Goal: Information Seeking & Learning: Learn about a topic

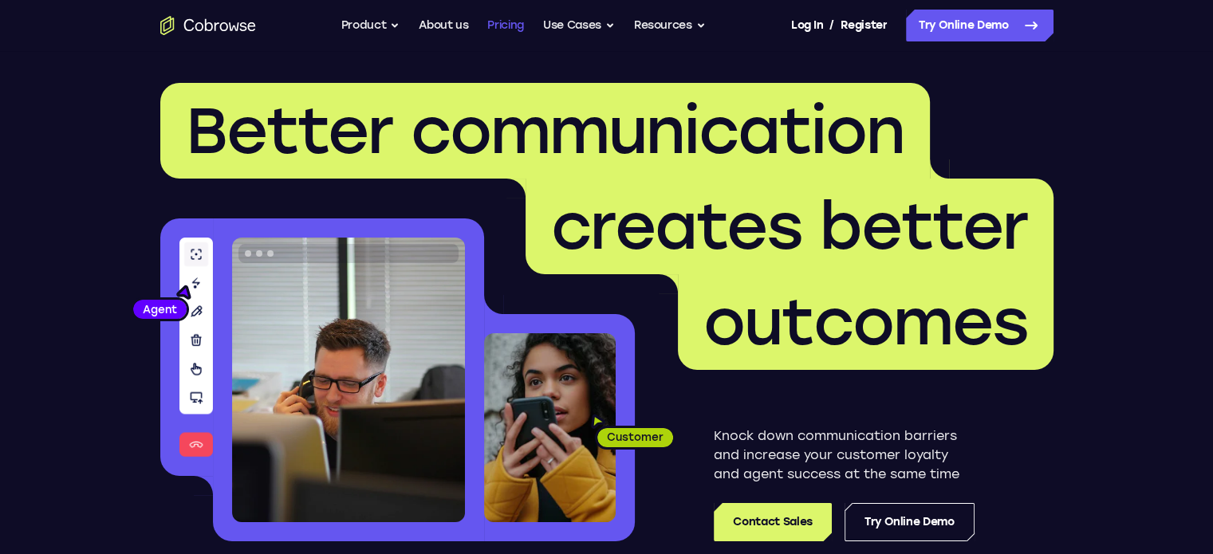
click at [504, 31] on link "Pricing" at bounding box center [505, 26] width 37 height 32
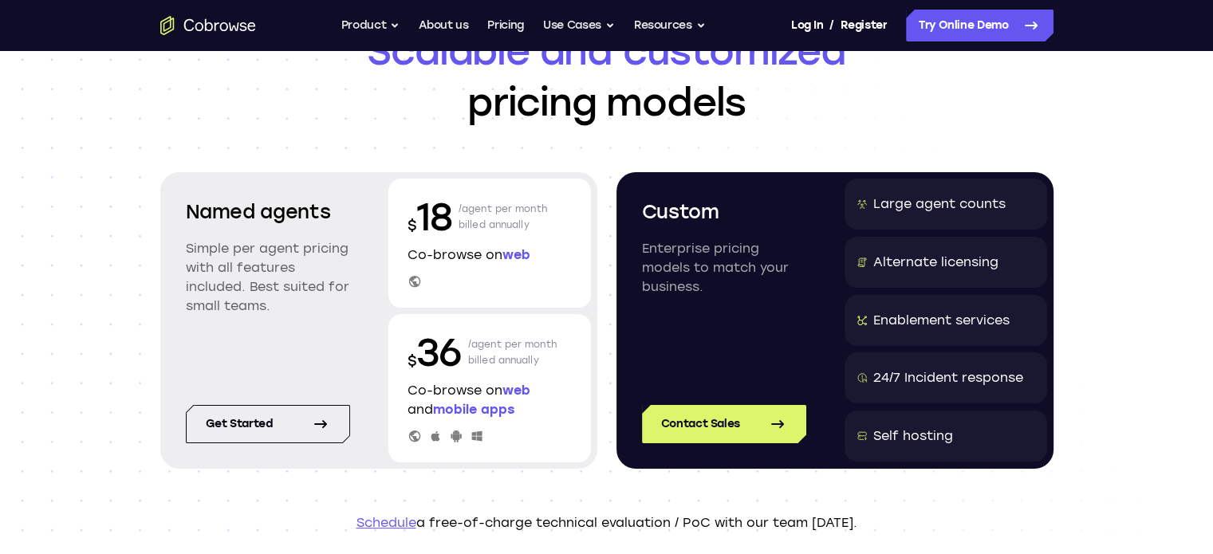
scroll to position [239, 0]
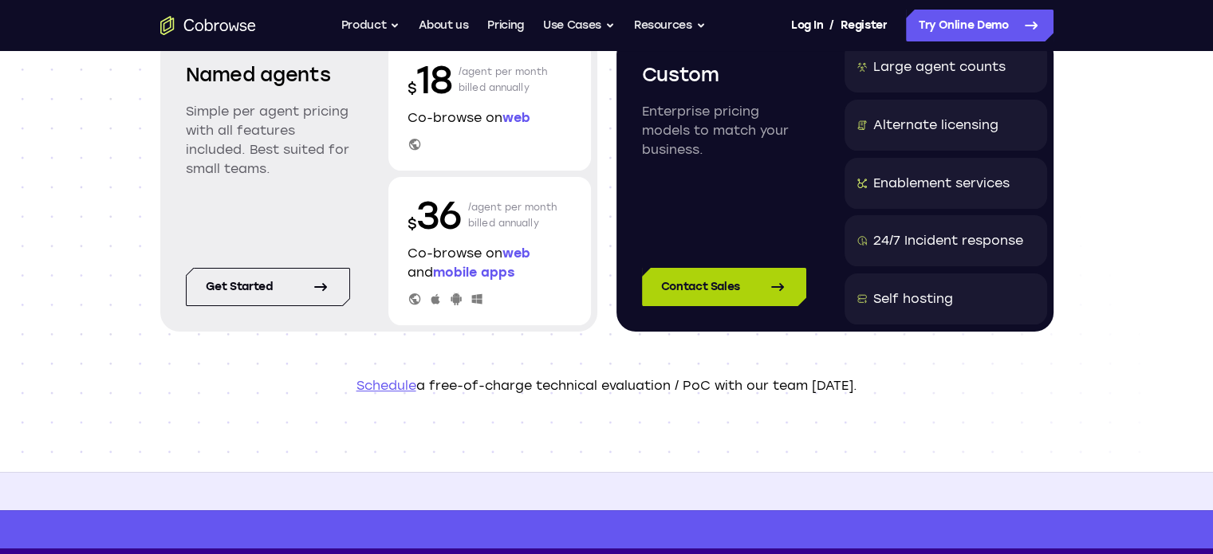
click at [779, 287] on icon at bounding box center [777, 287] width 11 height 6
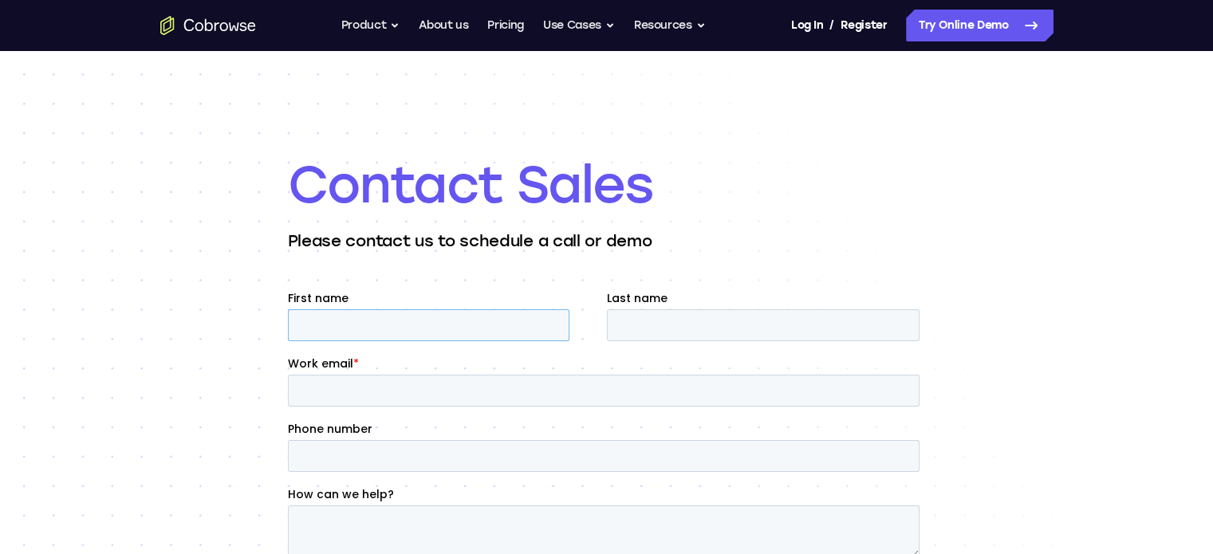
click at [359, 325] on input "First name" at bounding box center [428, 325] width 282 height 32
type input "Brian"
click at [647, 316] on input "Last name" at bounding box center [762, 325] width 313 height 32
type input "Buchanan"
click at [369, 390] on input "Work email *" at bounding box center [603, 391] width 632 height 32
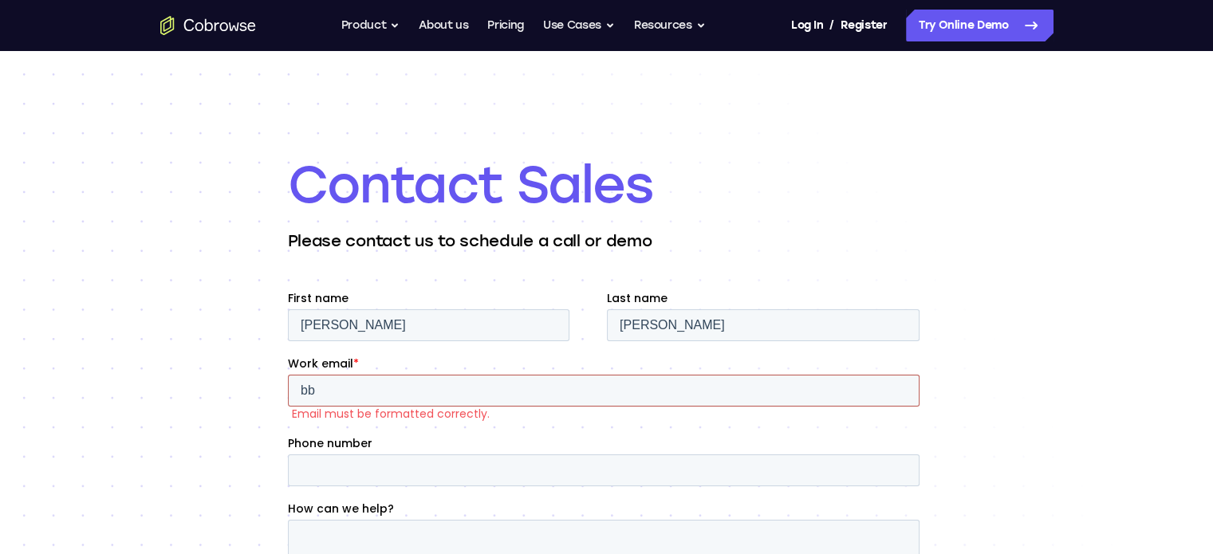
type input "bbuchanan@routeone.com"
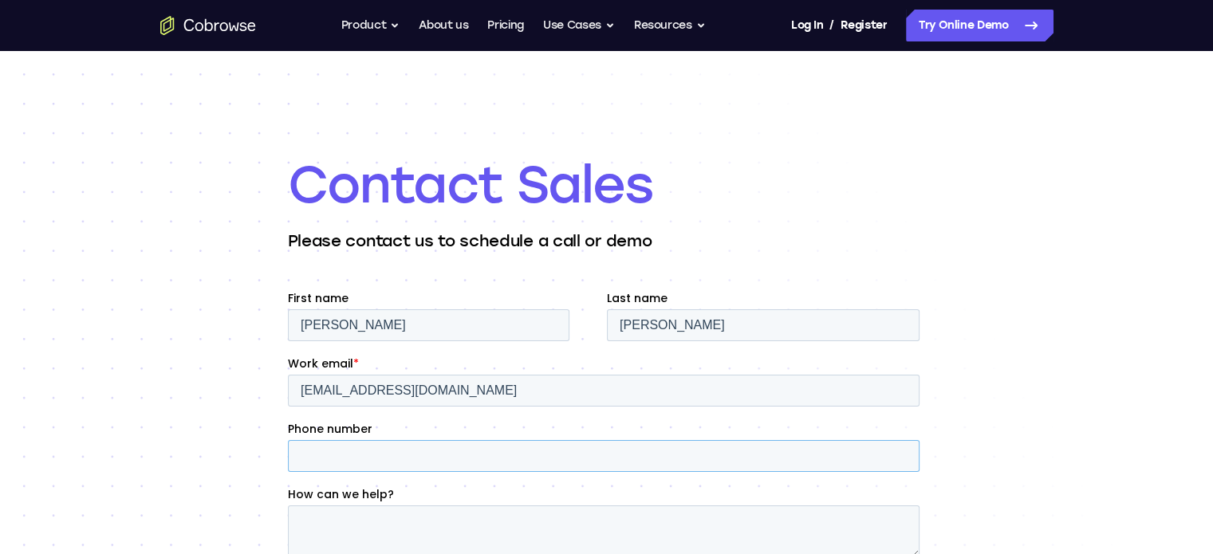
click at [375, 455] on input "Phone number" at bounding box center [603, 456] width 632 height 32
click at [353, 459] on input "Phone number" at bounding box center [603, 456] width 632 height 32
type input "248-862-9437"
click at [337, 526] on textarea "How can we help?" at bounding box center [603, 532] width 632 height 53
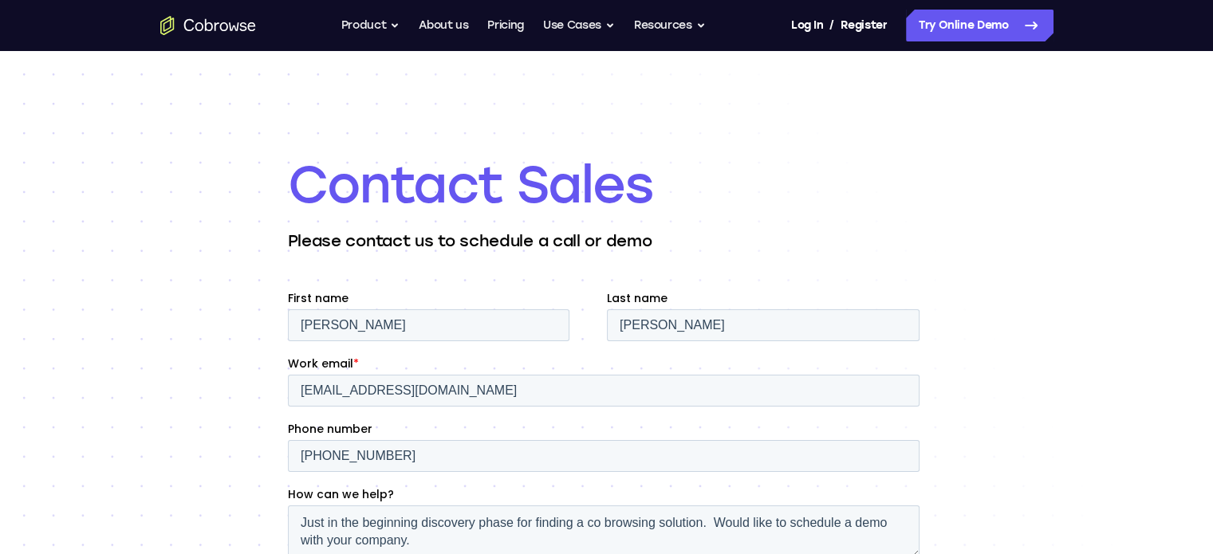
click at [1116, 300] on div "Contact Sales Please contact us to schedule a call or demo" at bounding box center [606, 453] width 1213 height 804
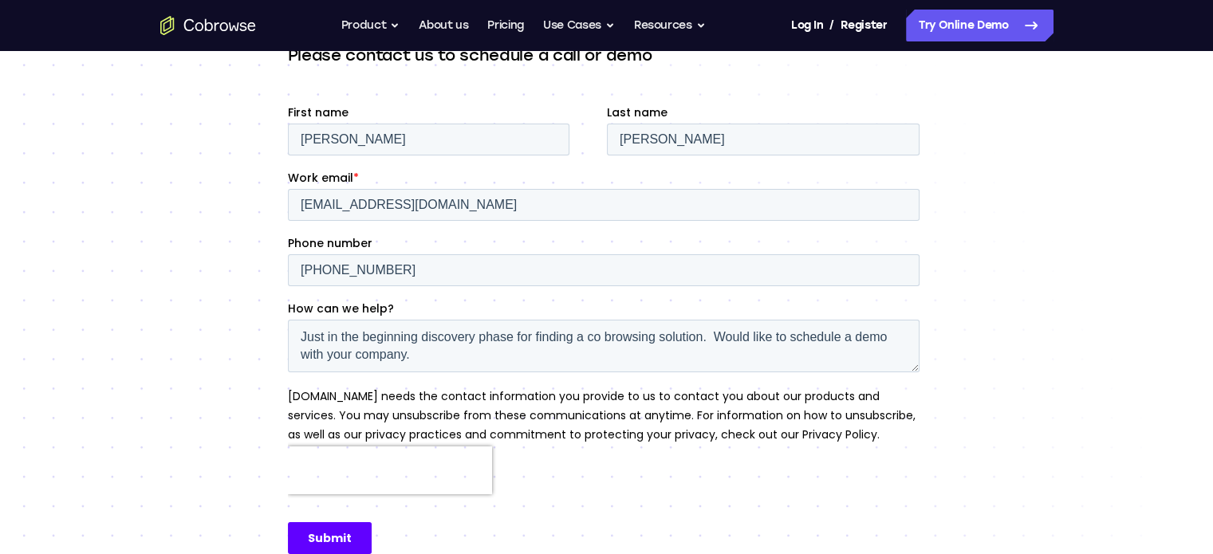
scroll to position [239, 0]
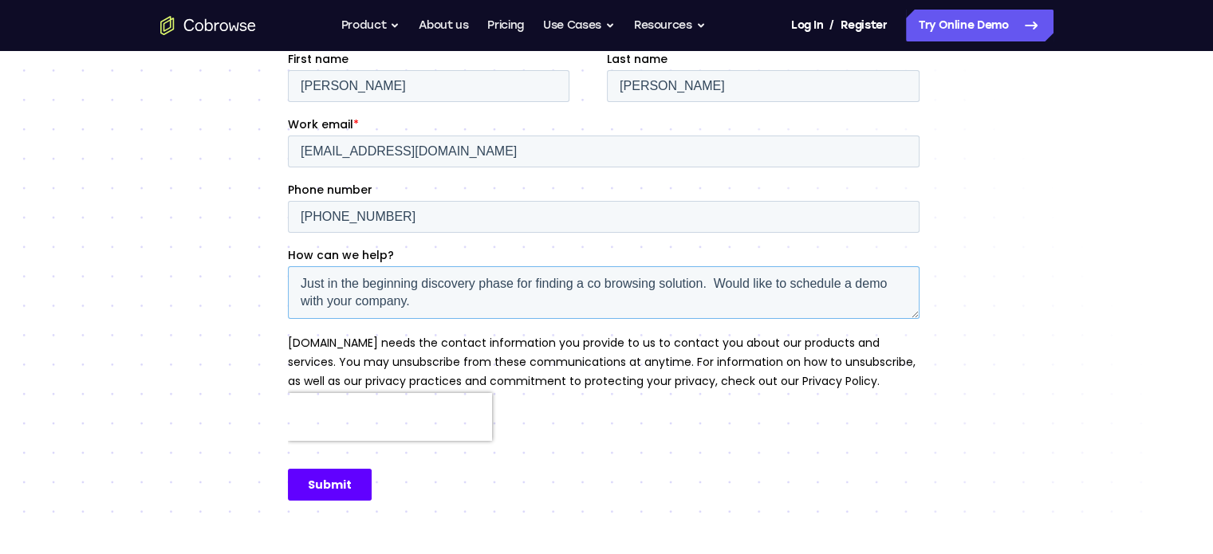
click at [466, 292] on textarea "Just in the beginning discovery phase for finding a co browsing solution. Would…" at bounding box center [603, 292] width 632 height 53
click at [459, 299] on textarea "Just in the beginning discovery phase for finding a co browsing solution. Would…" at bounding box center [603, 292] width 632 height 53
drag, startPoint x: 322, startPoint y: 286, endPoint x: 549, endPoint y: 337, distance: 232.4
click at [287, 286] on html "First name Brian Last name Buchanan Work email * bbuchanan@routeone.com Phone n…" at bounding box center [606, 290] width 638 height 478
type textarea "We are in the beginning discovery phase for finding a co browsing solution. Wou…"
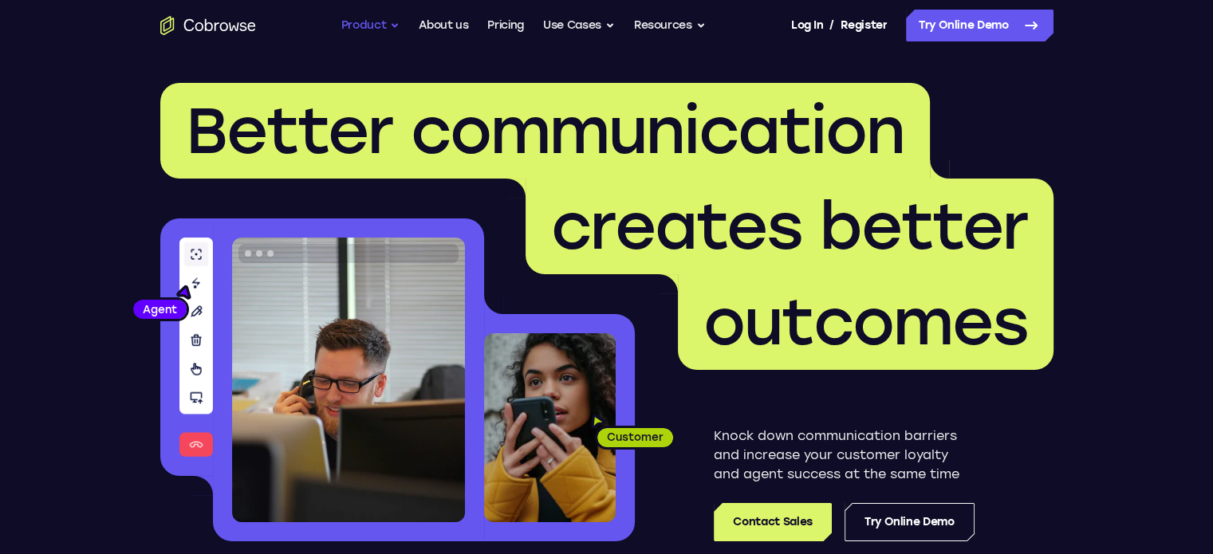
click at [375, 19] on button "Product" at bounding box center [370, 26] width 59 height 32
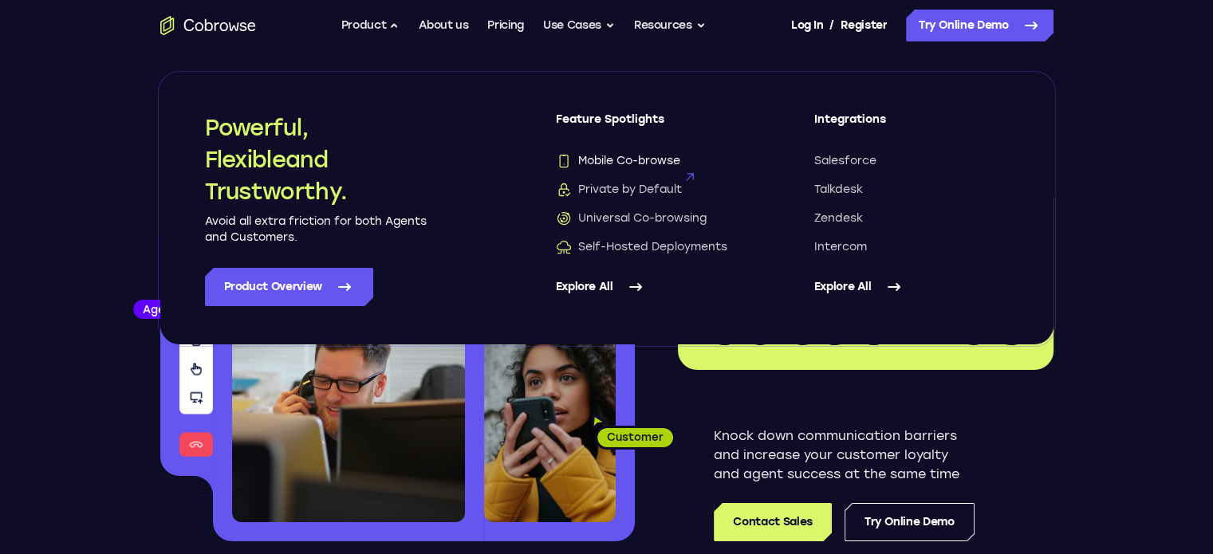
click at [627, 166] on span "Mobile Co-browse" at bounding box center [618, 161] width 124 height 16
